Goal: Information Seeking & Learning: Learn about a topic

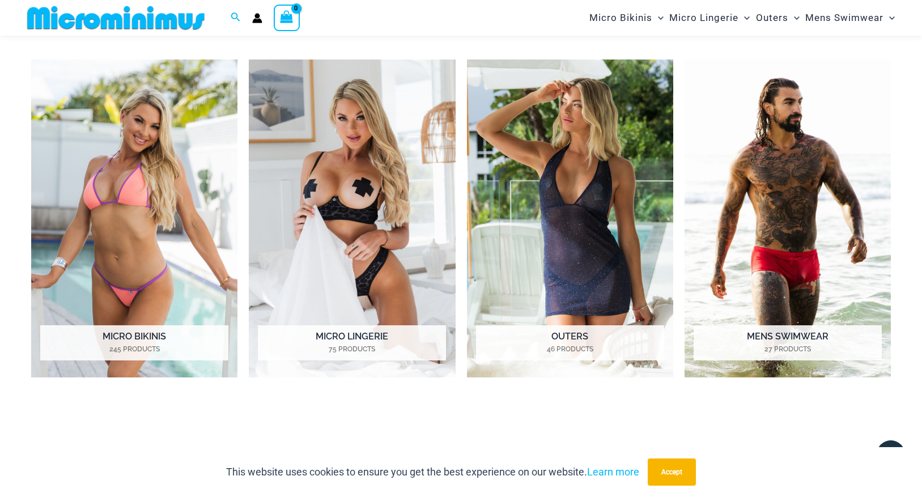
scroll to position [898, 0]
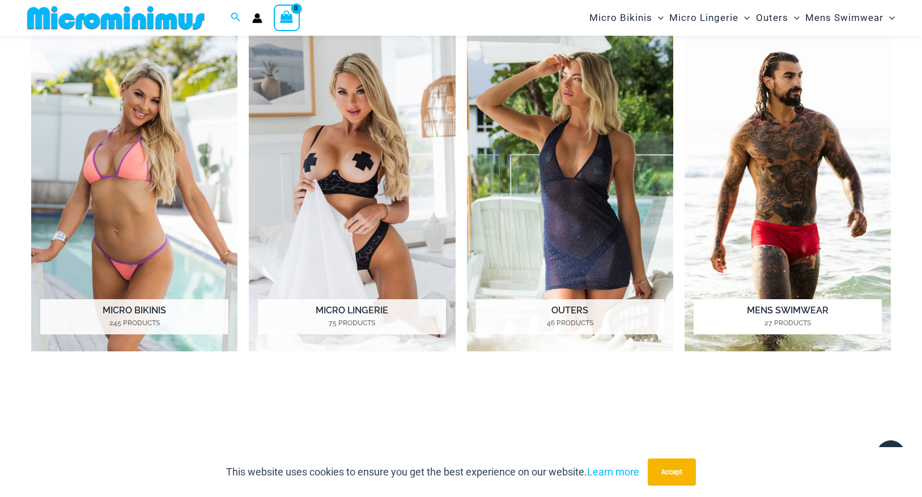
click at [771, 189] on img "Visit product category Mens Swimwear" at bounding box center [788, 192] width 206 height 318
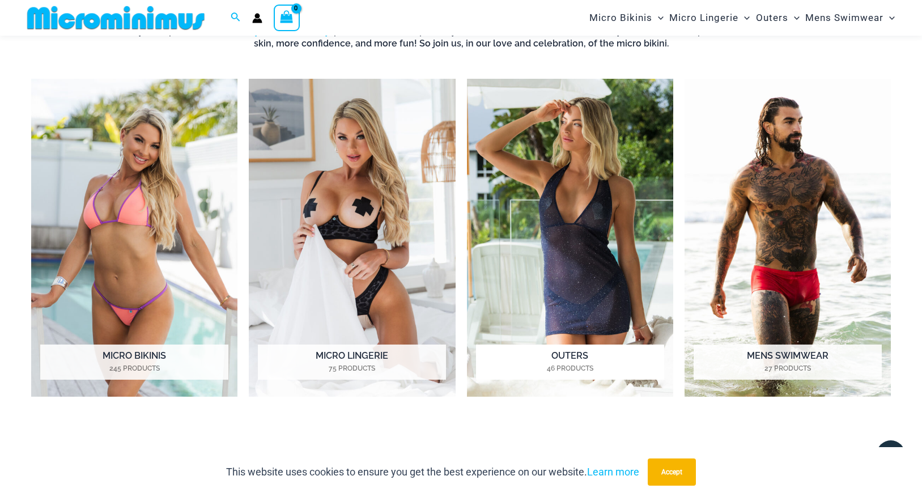
scroll to position [842, 0]
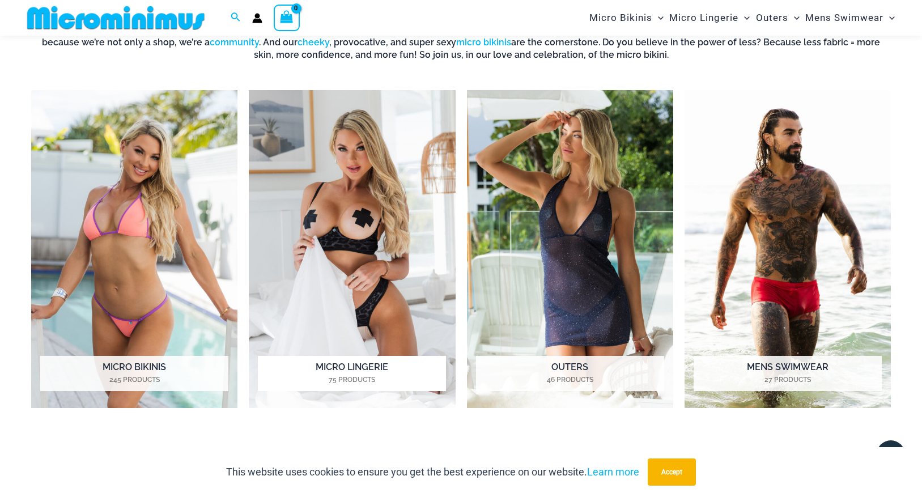
click at [368, 247] on img "Visit product category Micro Lingerie" at bounding box center [352, 249] width 206 height 318
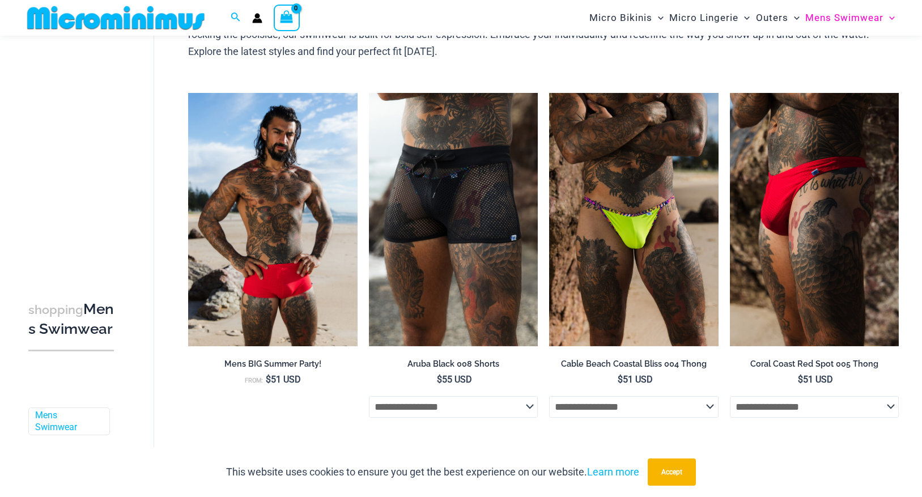
scroll to position [104, 0]
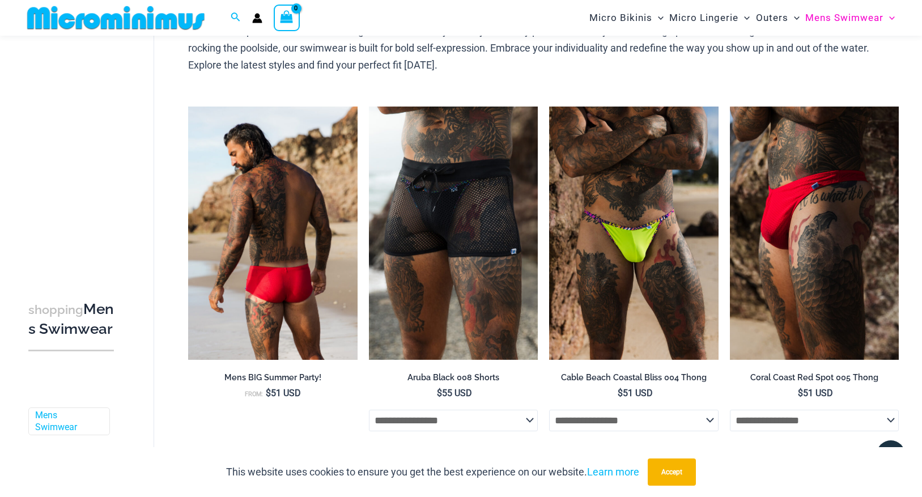
click at [320, 264] on img at bounding box center [272, 234] width 169 height 254
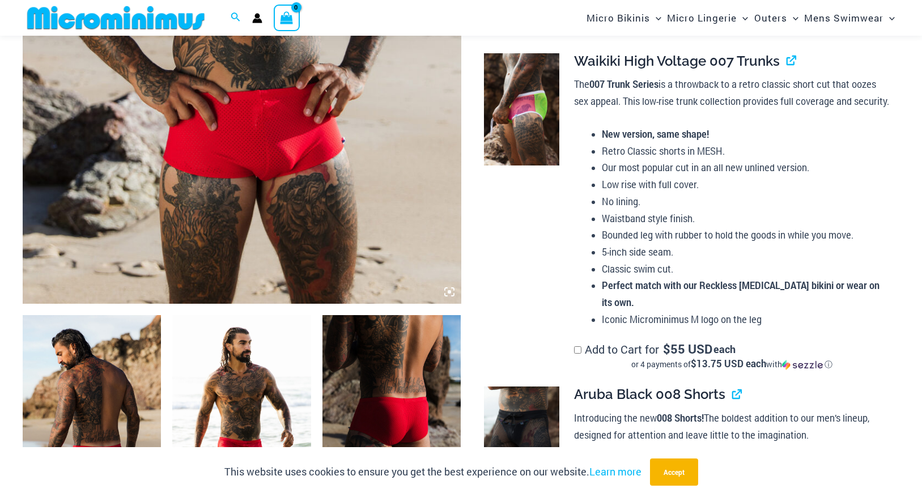
scroll to position [448, 0]
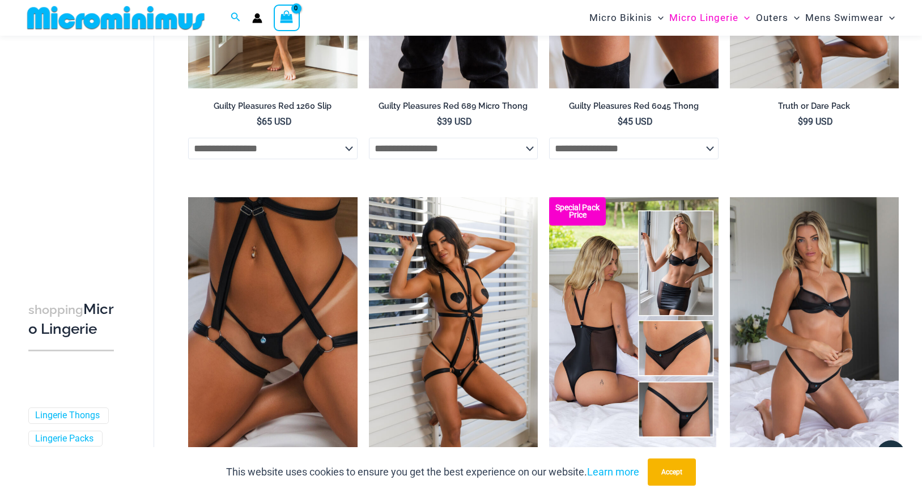
scroll to position [728, 0]
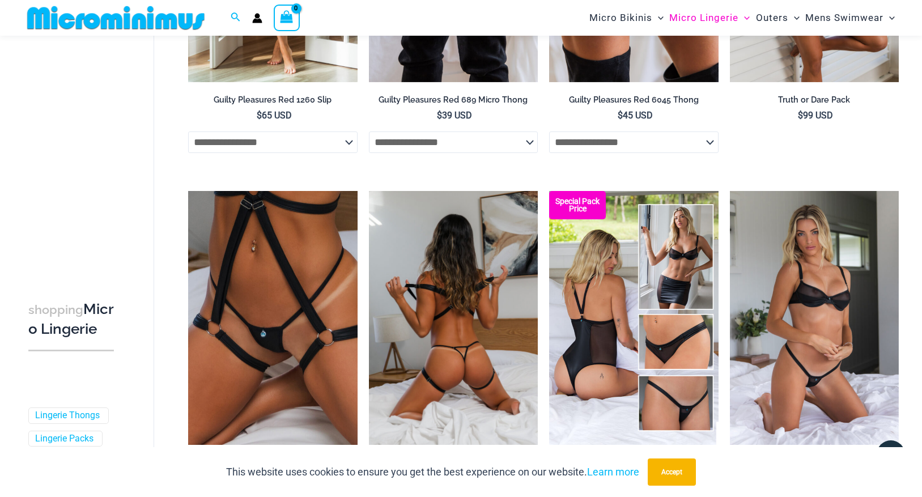
click at [480, 333] on img at bounding box center [453, 318] width 169 height 254
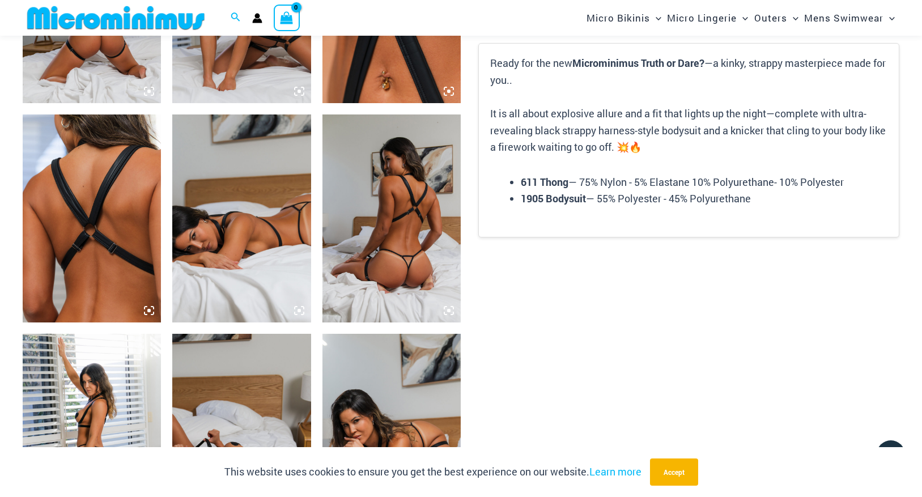
scroll to position [897, 0]
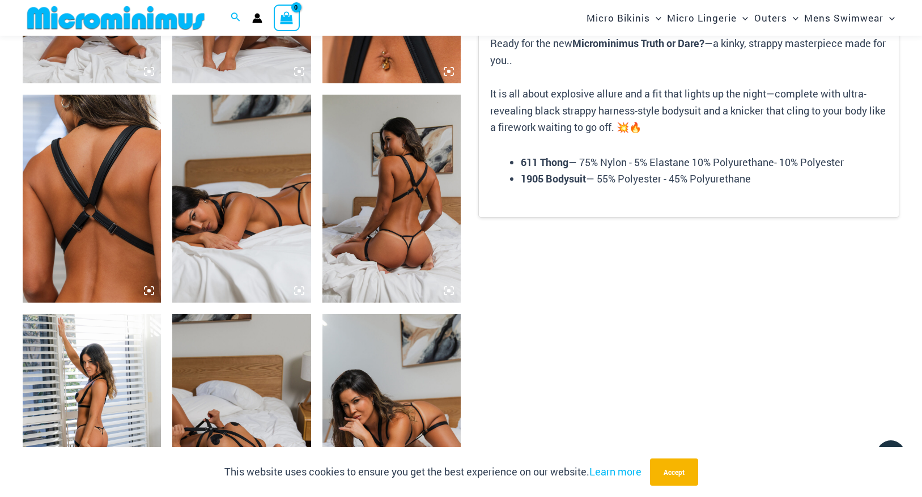
click at [402, 260] on img at bounding box center [392, 199] width 138 height 208
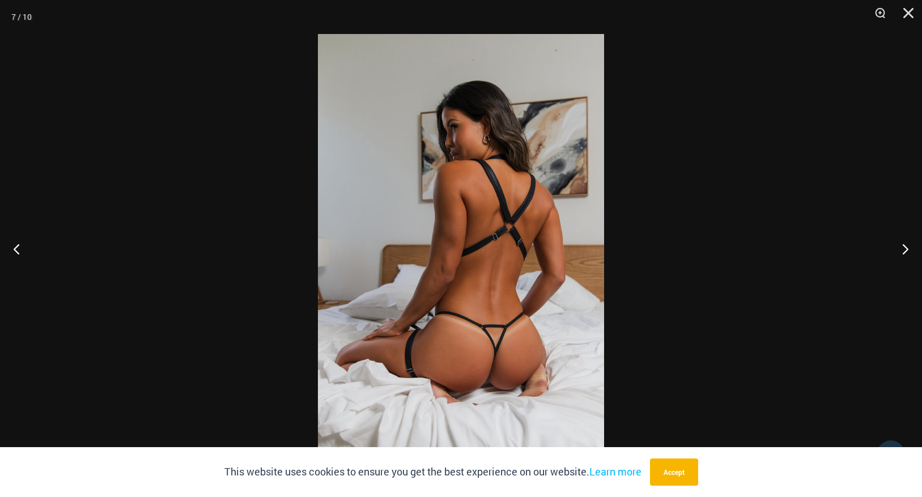
click at [489, 299] on img at bounding box center [461, 248] width 286 height 429
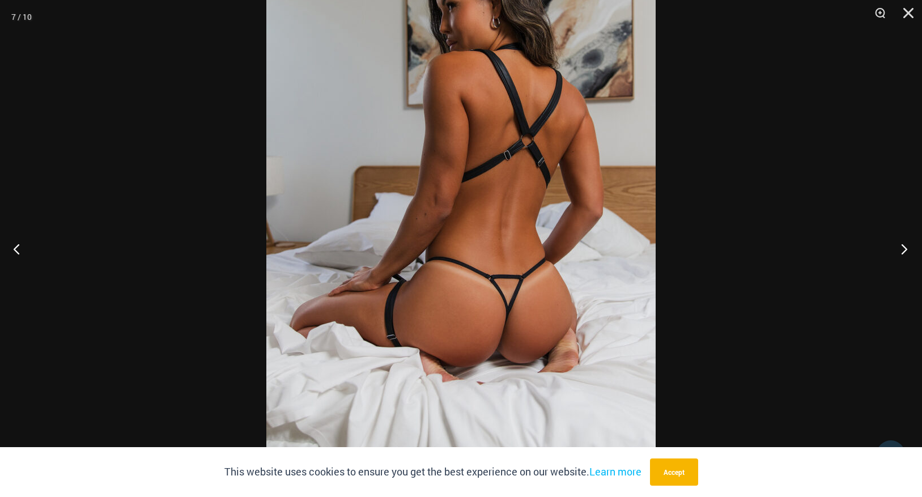
click at [901, 245] on button "Next" at bounding box center [901, 248] width 43 height 57
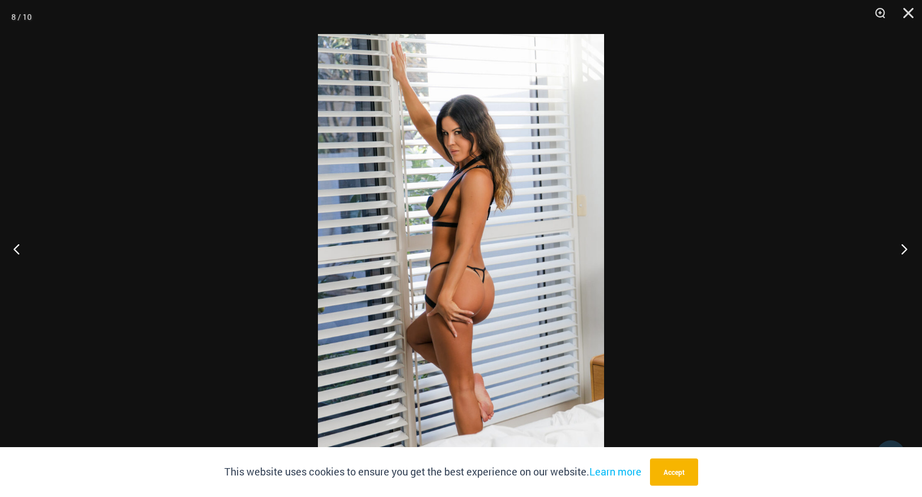
click at [900, 244] on button "Next" at bounding box center [901, 248] width 43 height 57
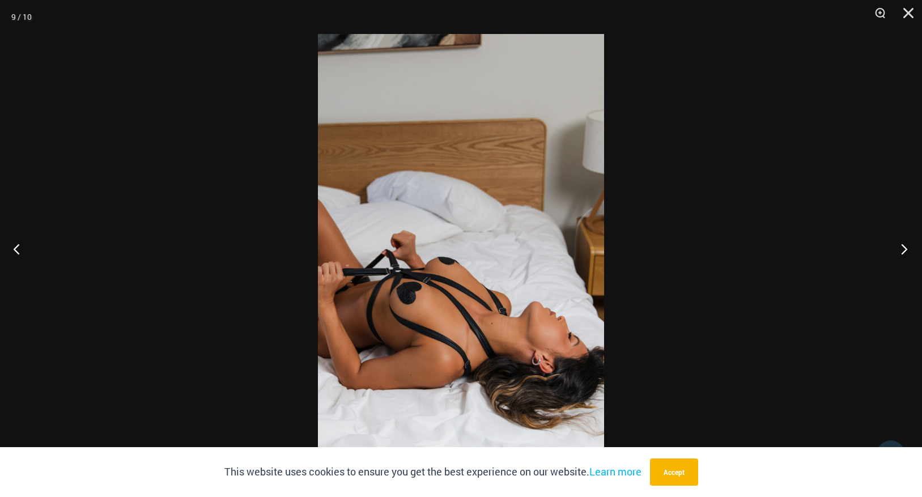
click at [897, 244] on button "Next" at bounding box center [901, 248] width 43 height 57
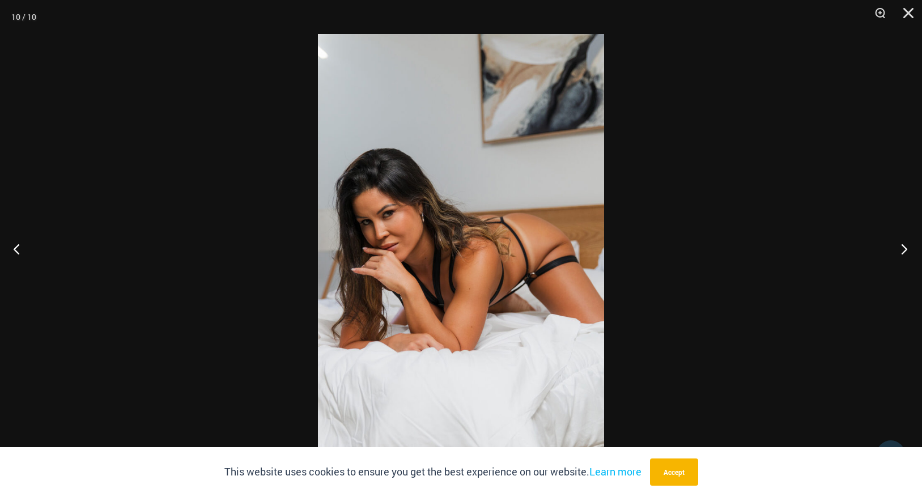
click at [894, 244] on button "Next" at bounding box center [901, 248] width 43 height 57
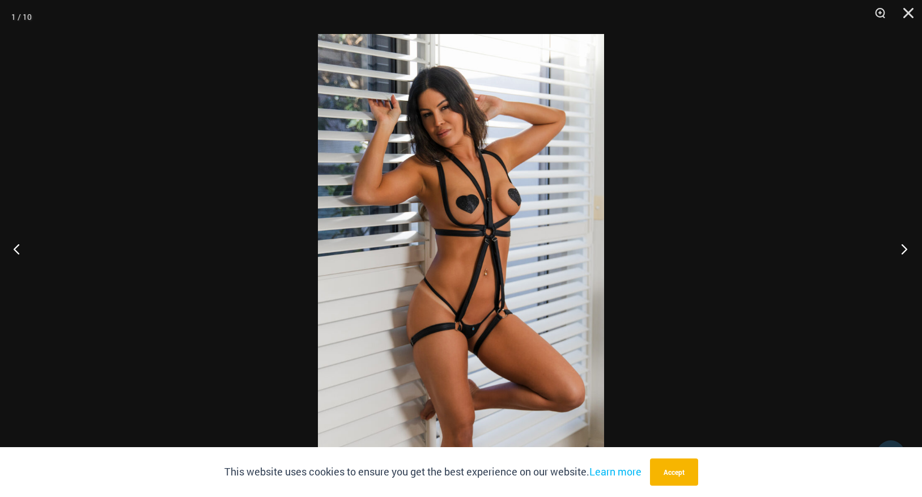
click at [893, 244] on button "Next" at bounding box center [901, 248] width 43 height 57
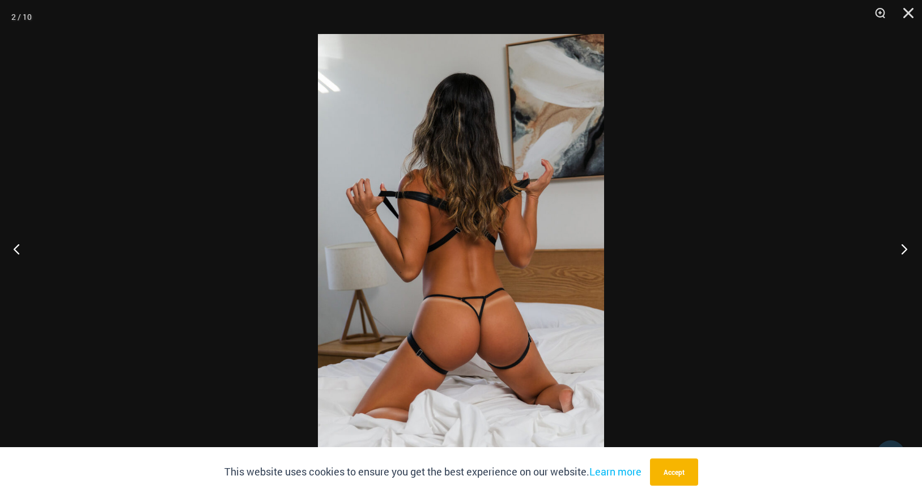
click at [892, 243] on button "Next" at bounding box center [901, 248] width 43 height 57
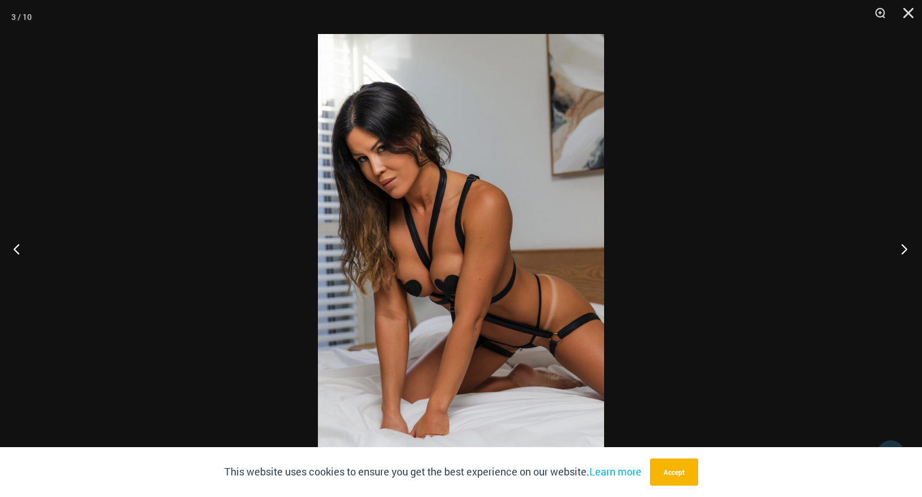
click at [889, 243] on button "Next" at bounding box center [901, 248] width 43 height 57
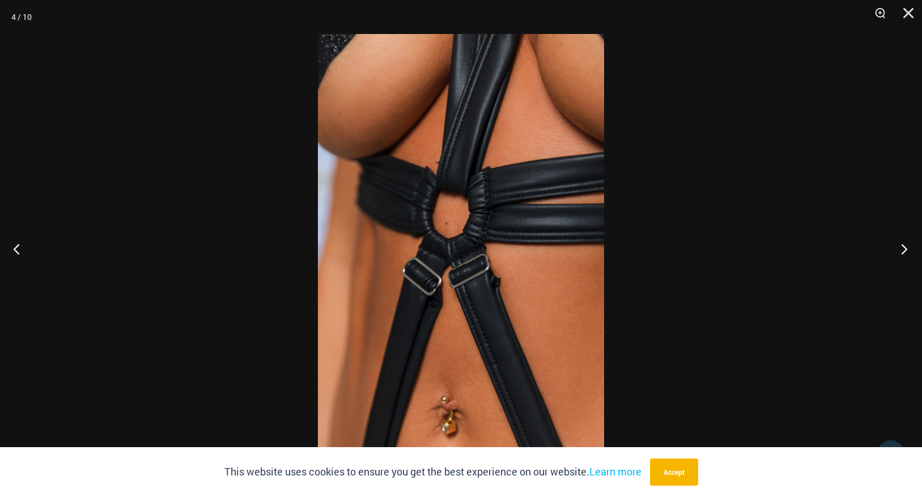
click at [889, 243] on button "Next" at bounding box center [901, 248] width 43 height 57
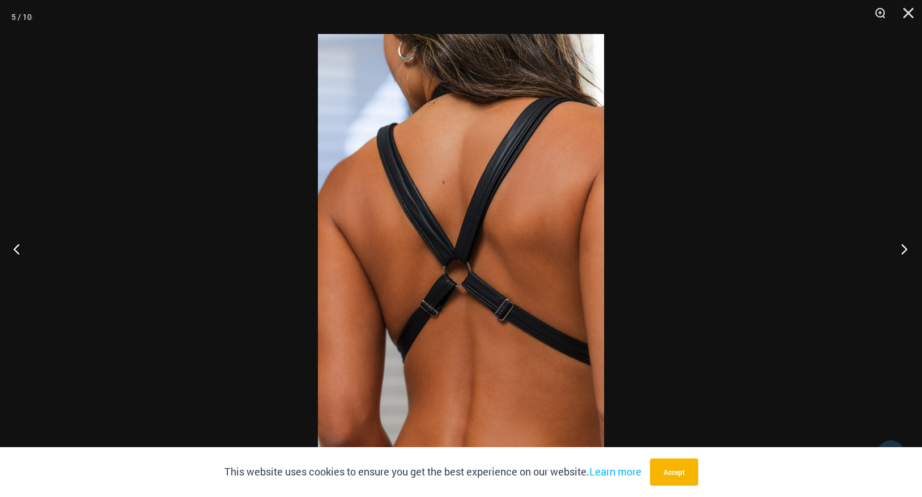
click at [889, 243] on button "Next" at bounding box center [901, 248] width 43 height 57
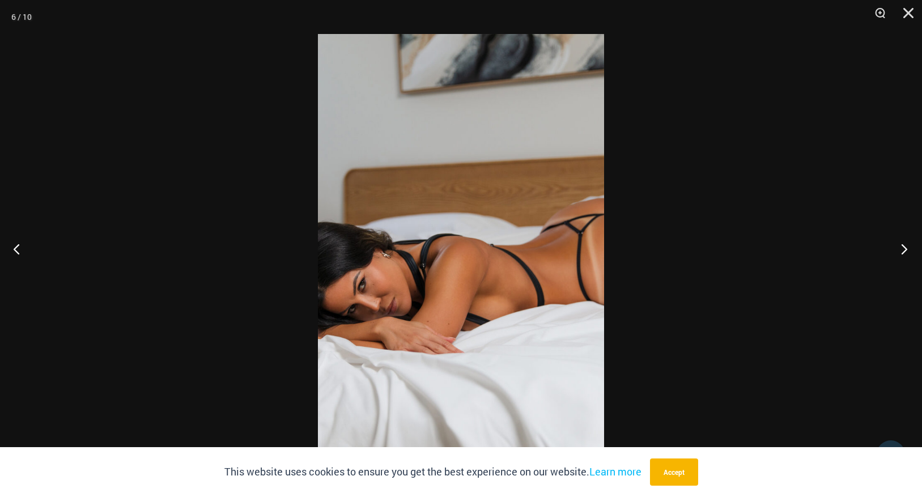
click at [889, 243] on button "Next" at bounding box center [901, 248] width 43 height 57
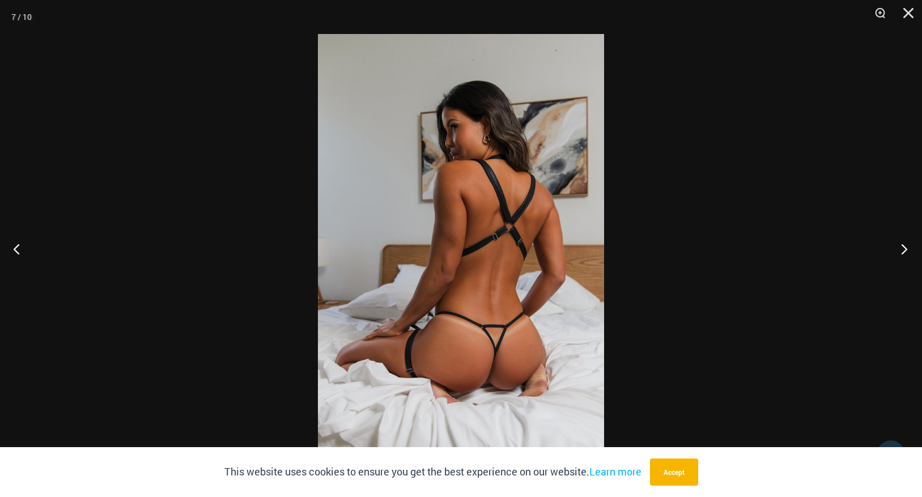
click at [889, 243] on button "Next" at bounding box center [901, 248] width 43 height 57
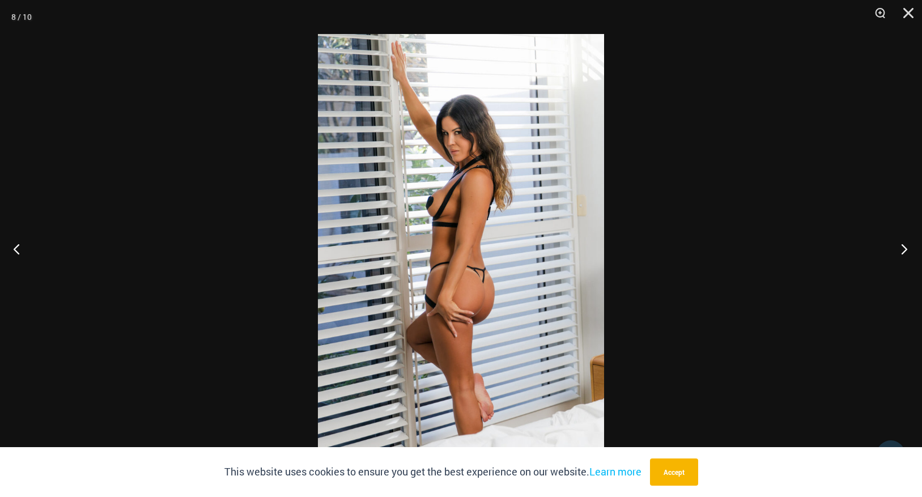
click at [889, 243] on button "Next" at bounding box center [901, 248] width 43 height 57
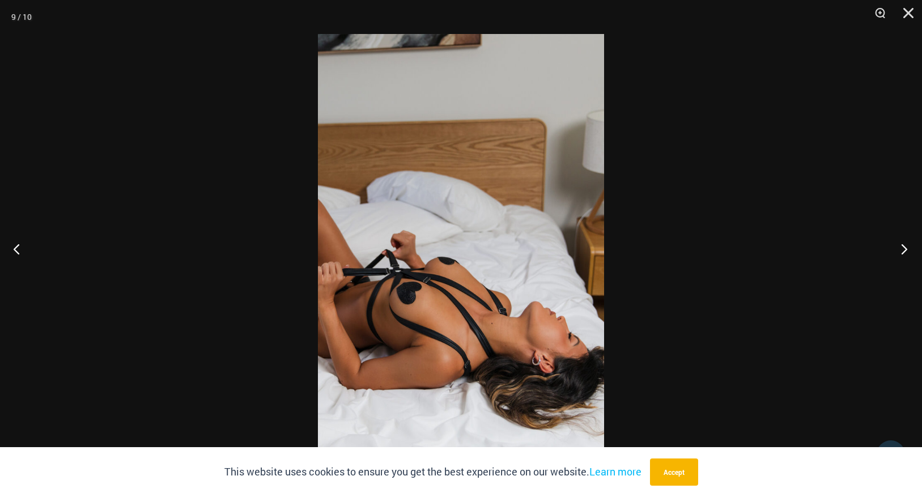
click at [889, 243] on button "Next" at bounding box center [901, 248] width 43 height 57
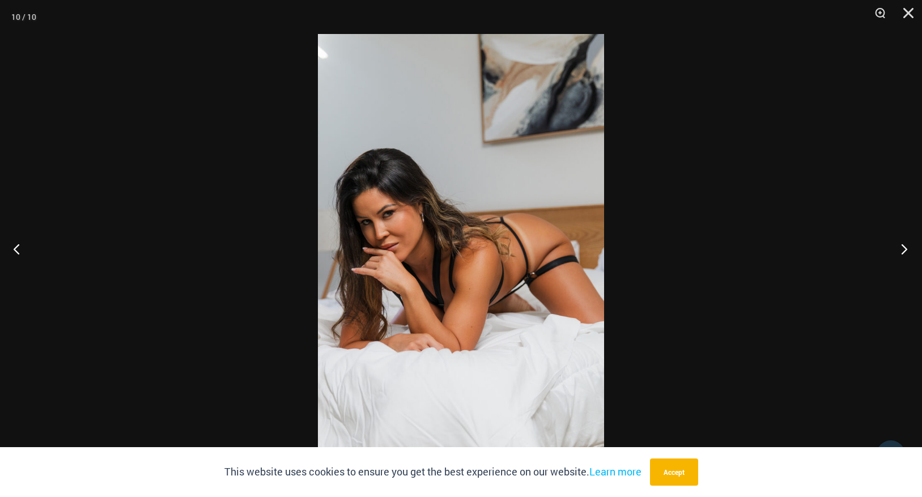
click at [889, 243] on button "Next" at bounding box center [901, 248] width 43 height 57
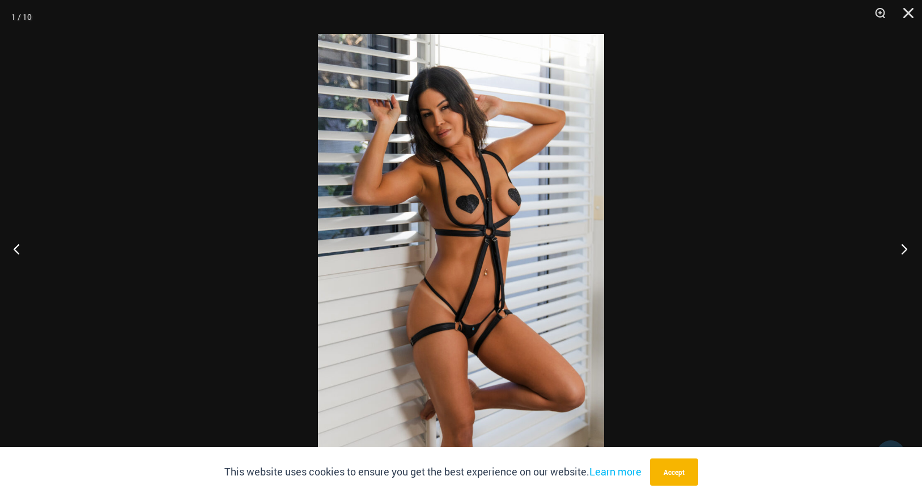
click at [889, 243] on button "Next" at bounding box center [901, 248] width 43 height 57
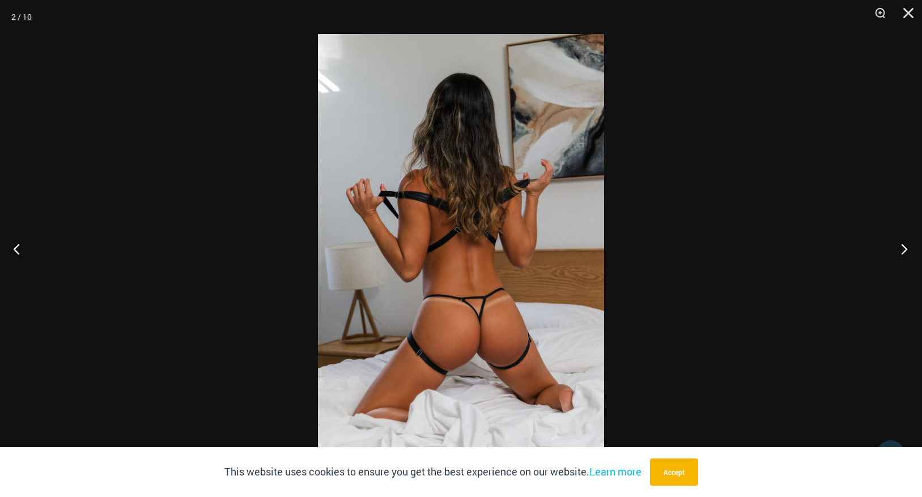
click at [888, 243] on button "Next" at bounding box center [901, 248] width 43 height 57
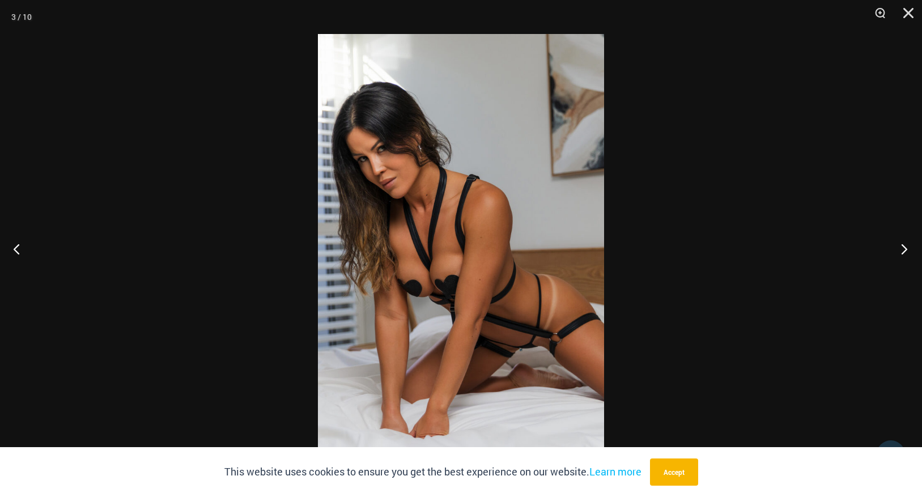
click at [888, 243] on button "Next" at bounding box center [901, 248] width 43 height 57
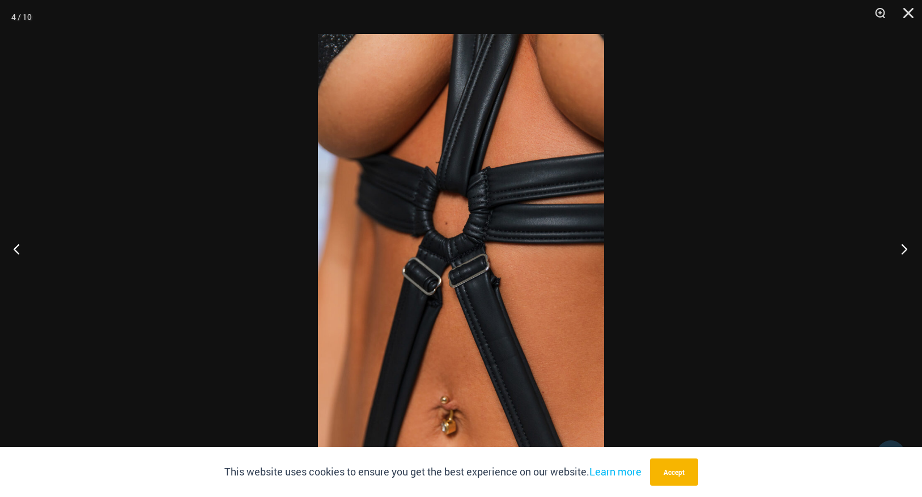
click at [888, 243] on button "Next" at bounding box center [901, 248] width 43 height 57
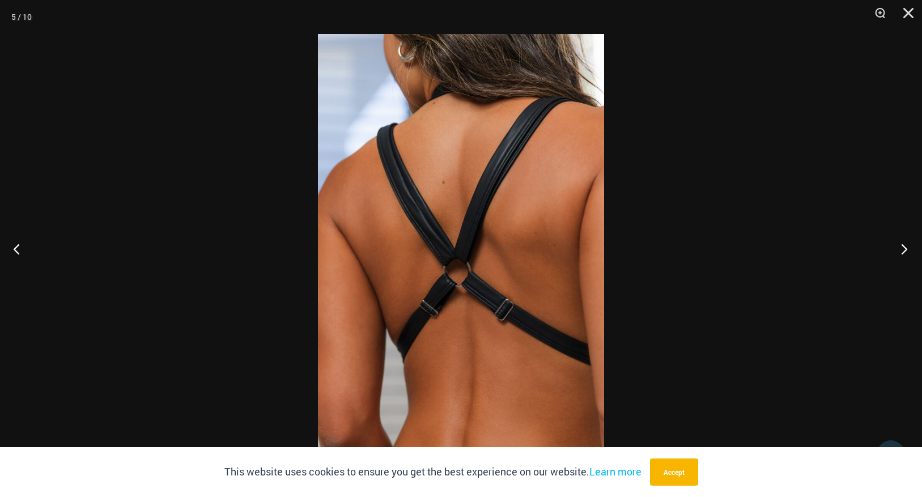
click at [888, 243] on button "Next" at bounding box center [901, 248] width 43 height 57
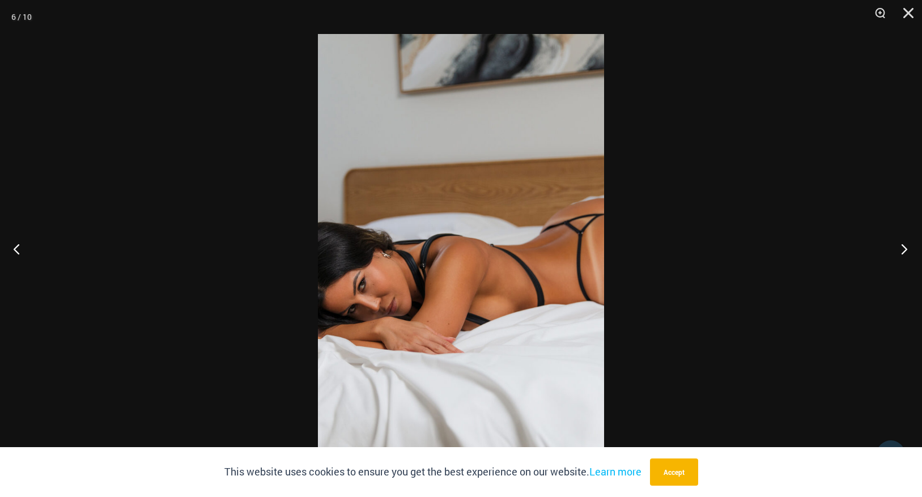
click at [900, 246] on button "Next" at bounding box center [901, 248] width 43 height 57
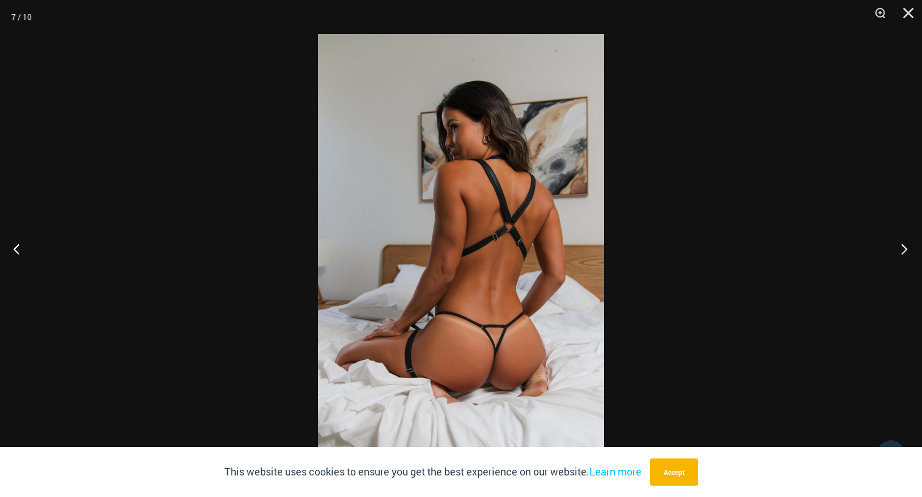
click at [900, 246] on button "Next" at bounding box center [901, 248] width 43 height 57
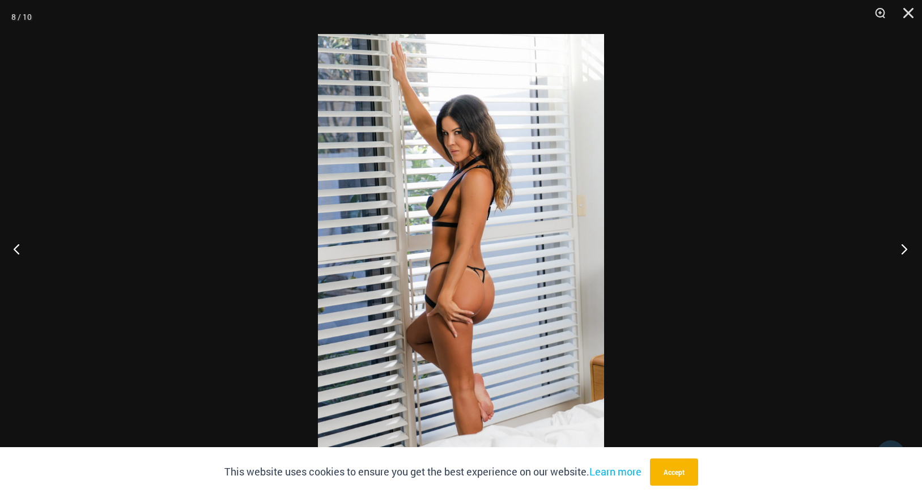
click at [900, 246] on button "Next" at bounding box center [901, 248] width 43 height 57
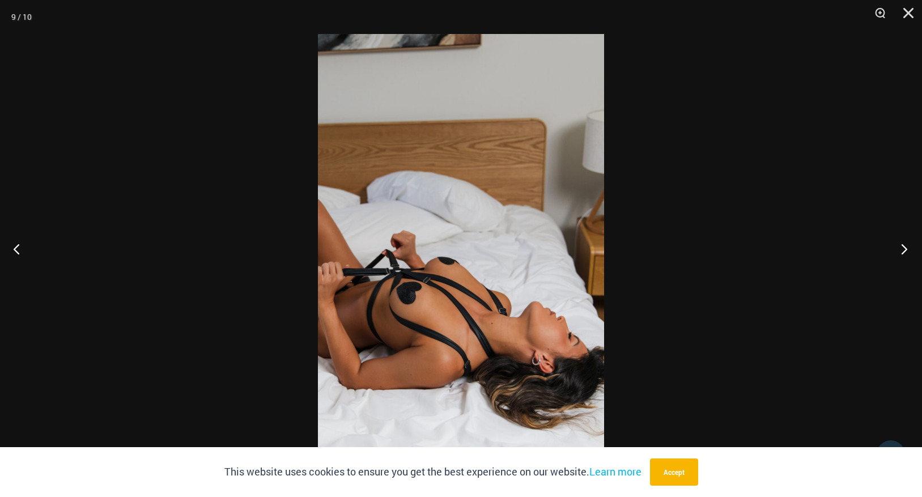
click at [898, 246] on button "Next" at bounding box center [901, 248] width 43 height 57
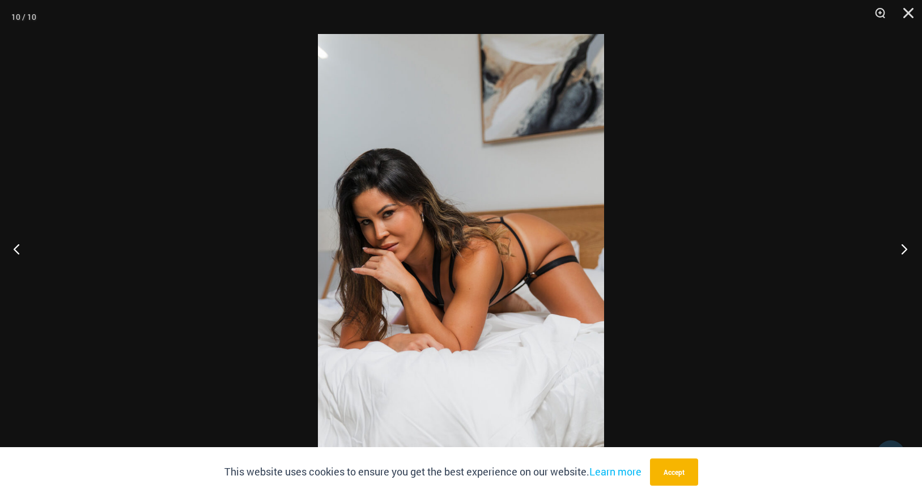
click at [898, 246] on button "Next" at bounding box center [901, 248] width 43 height 57
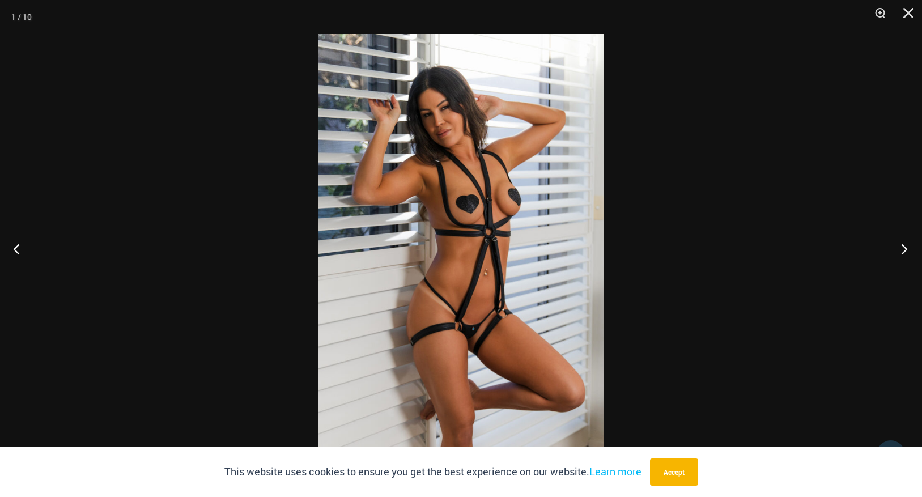
click at [898, 246] on button "Next" at bounding box center [901, 248] width 43 height 57
